Goal: Transaction & Acquisition: Purchase product/service

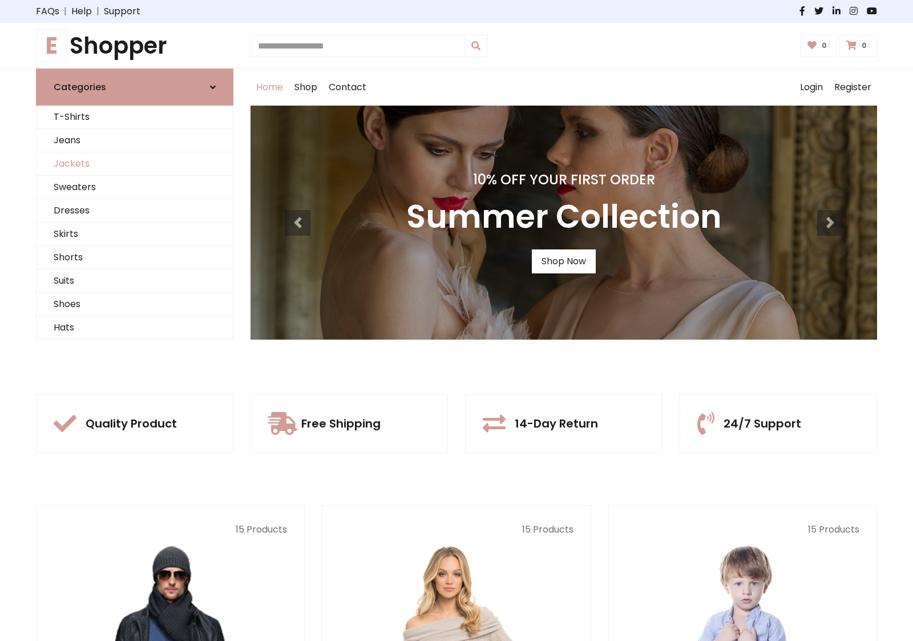
click at [135, 164] on link "Jackets" at bounding box center [135, 163] width 196 height 23
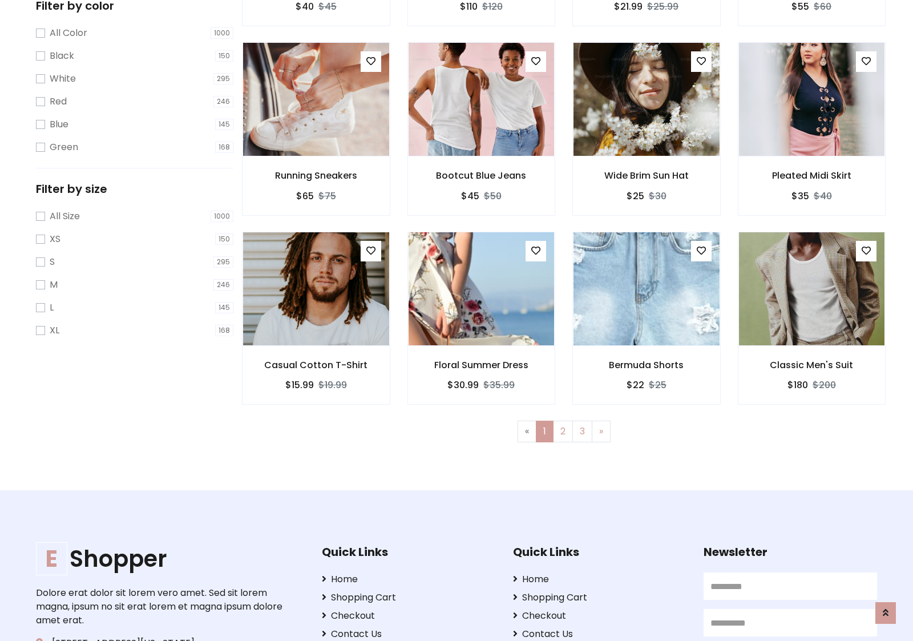
scroll to position [312, 0]
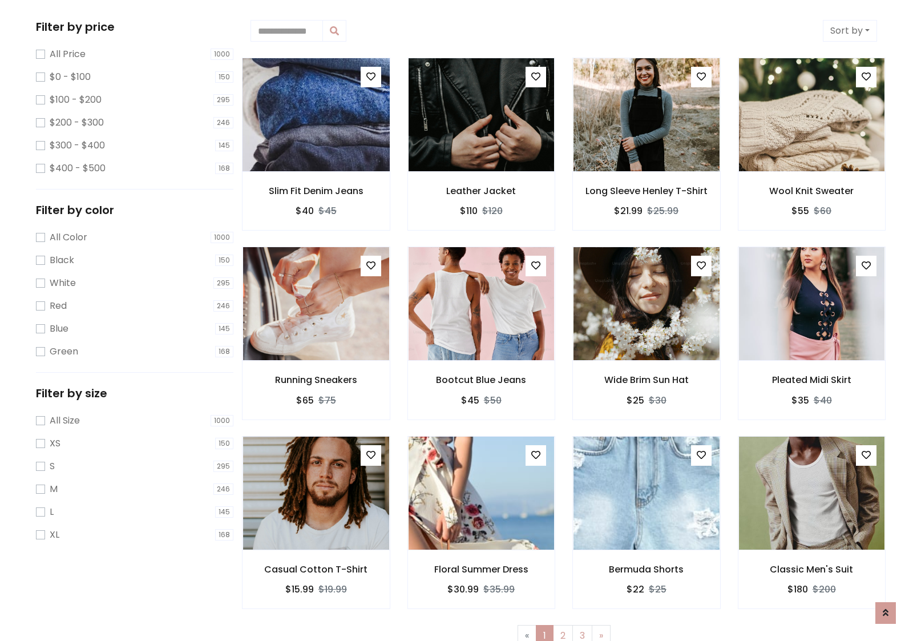
click at [316, 115] on img at bounding box center [315, 115] width 175 height 274
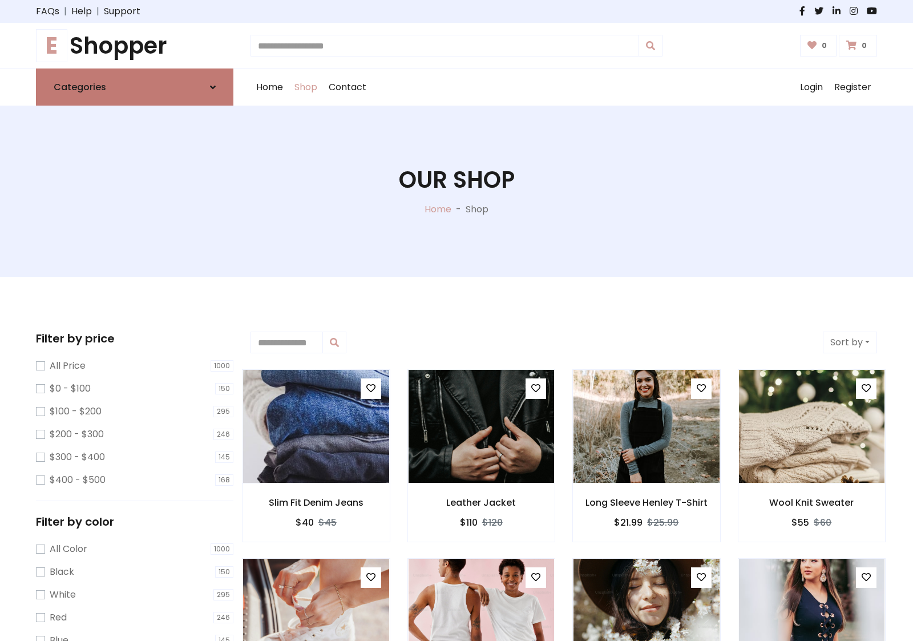
click at [135, 87] on link "Categories" at bounding box center [134, 86] width 197 height 37
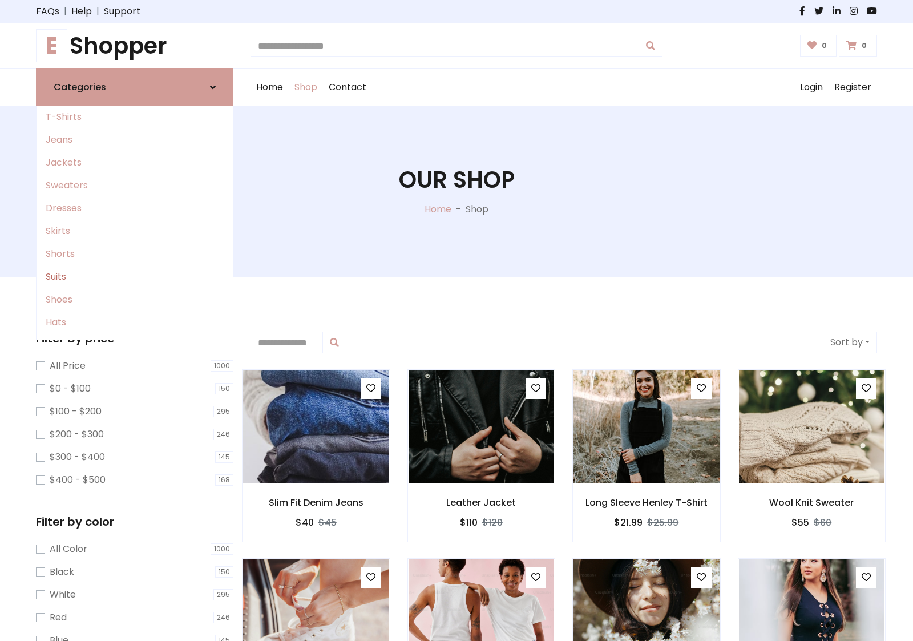
click at [135, 277] on link "Suits" at bounding box center [135, 276] width 196 height 23
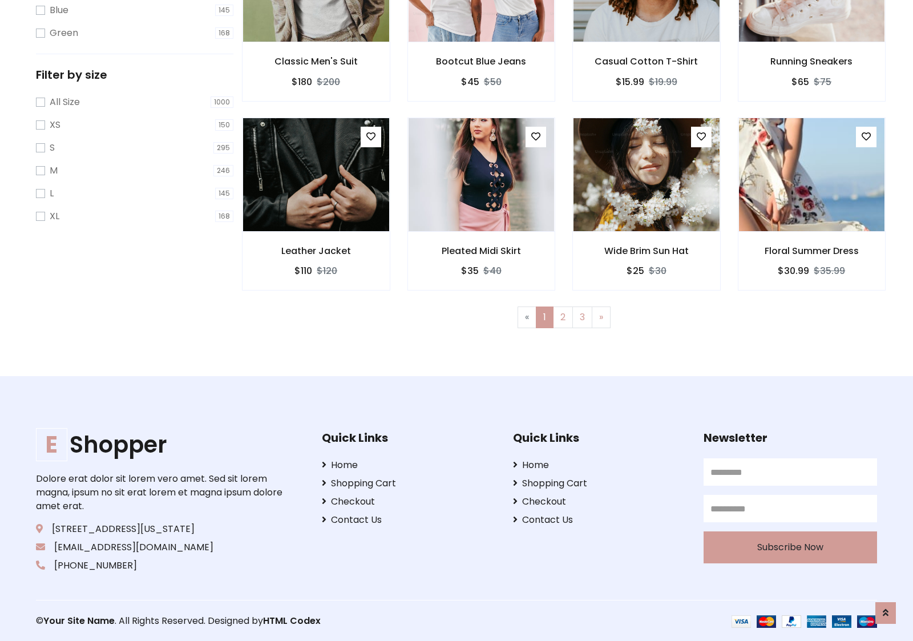
scroll to position [630, 0]
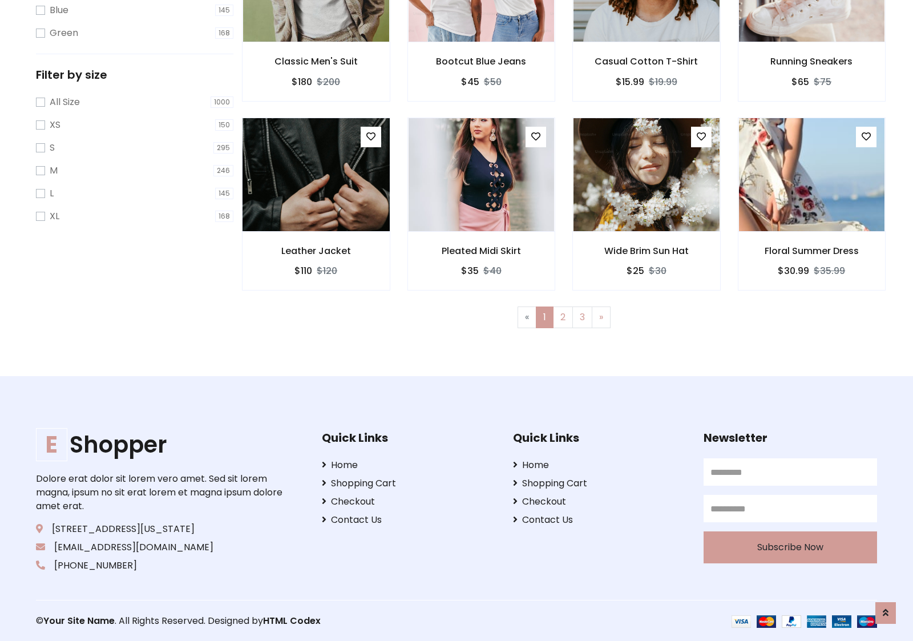
click at [316, 174] on img at bounding box center [315, 175] width 175 height 274
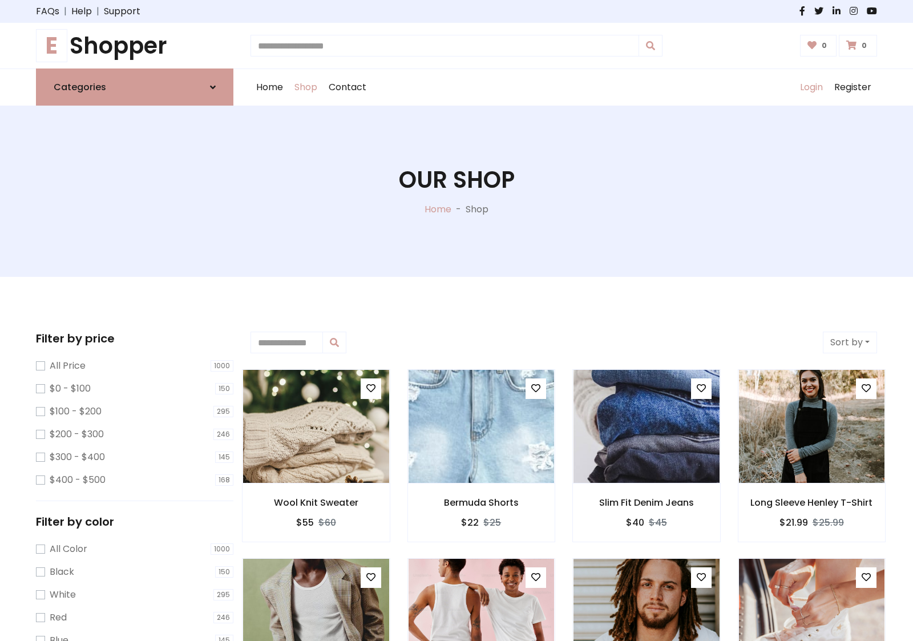
click at [811, 87] on link "Login" at bounding box center [811, 87] width 34 height 37
click at [213, 87] on icon at bounding box center [213, 87] width 6 height 9
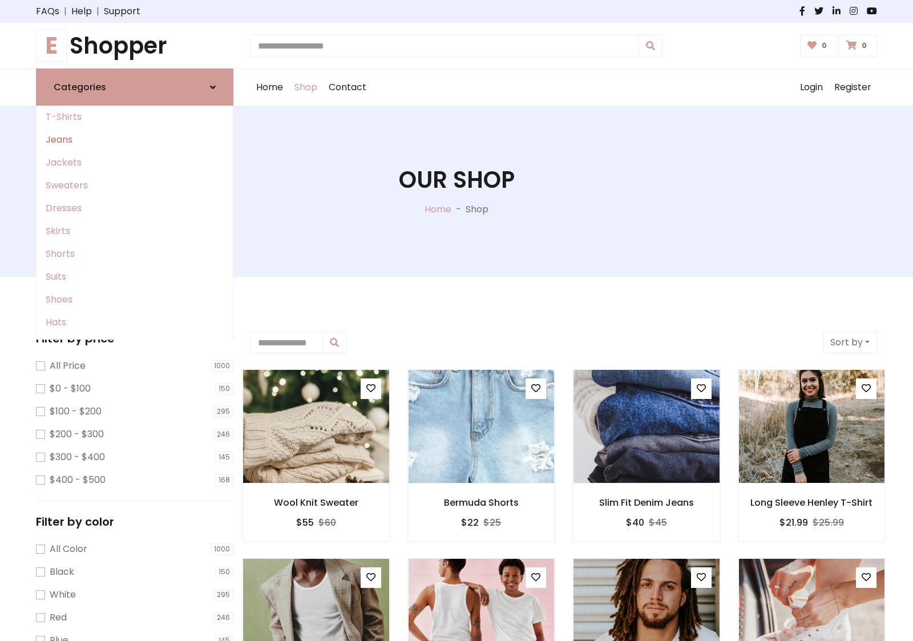
click at [135, 140] on link "Jeans" at bounding box center [135, 139] width 196 height 23
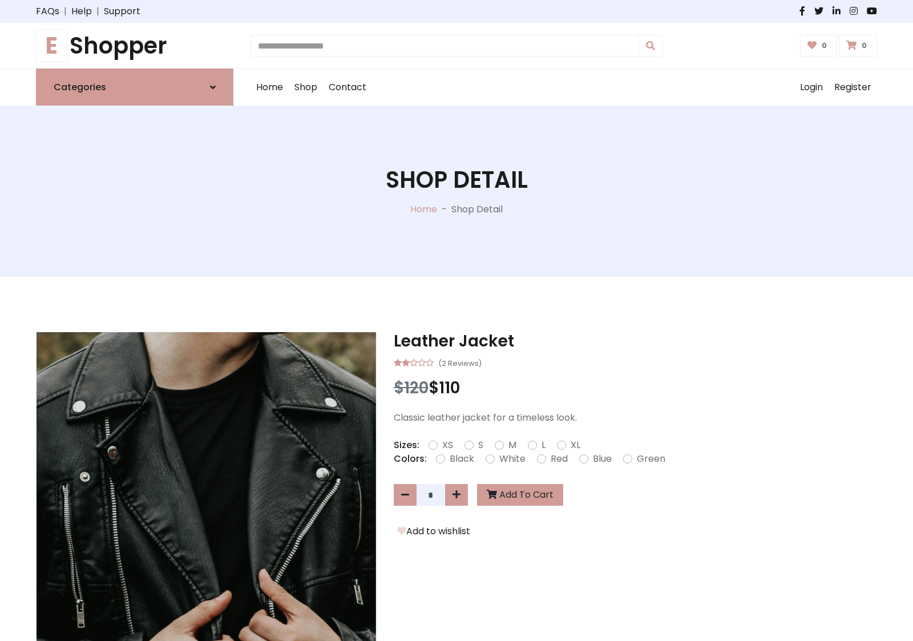
scroll to position [988, 0]
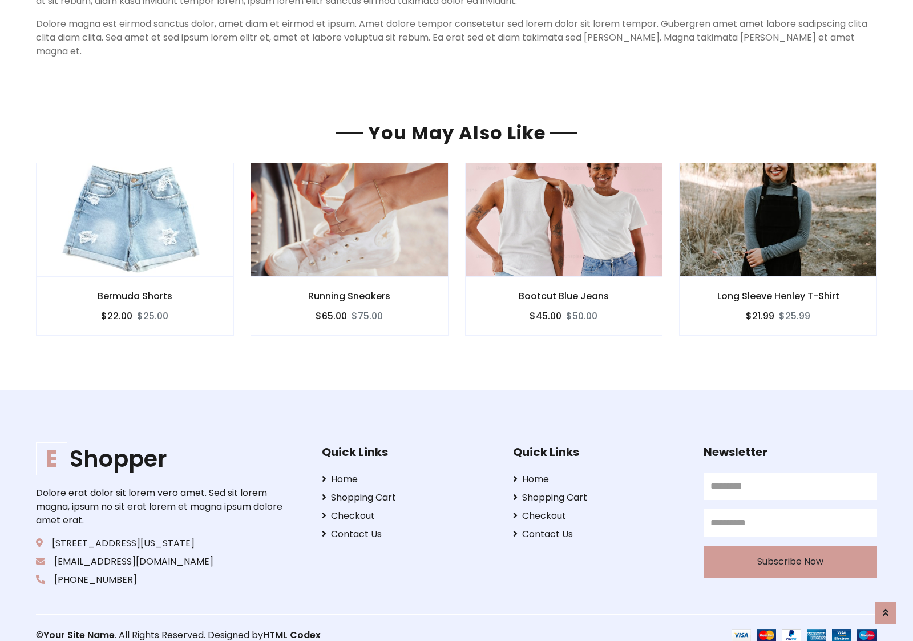
scroll to position [988, 0]
